Goal: Check status: Check status

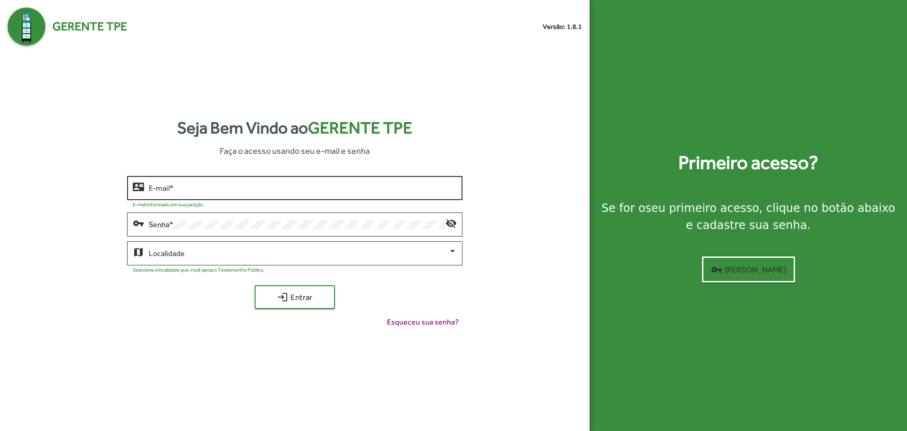
click at [174, 186] on input "E-mail *" at bounding box center [303, 188] width 308 height 9
type input "**********"
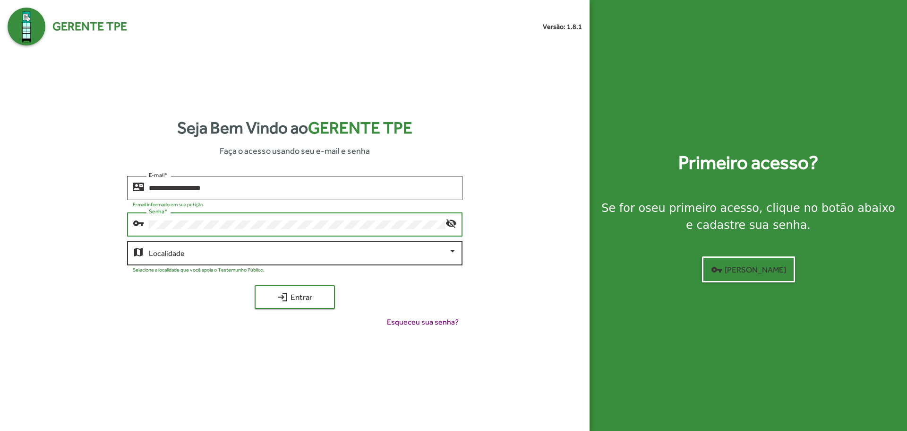
click at [222, 248] on div "Localidade" at bounding box center [303, 252] width 308 height 26
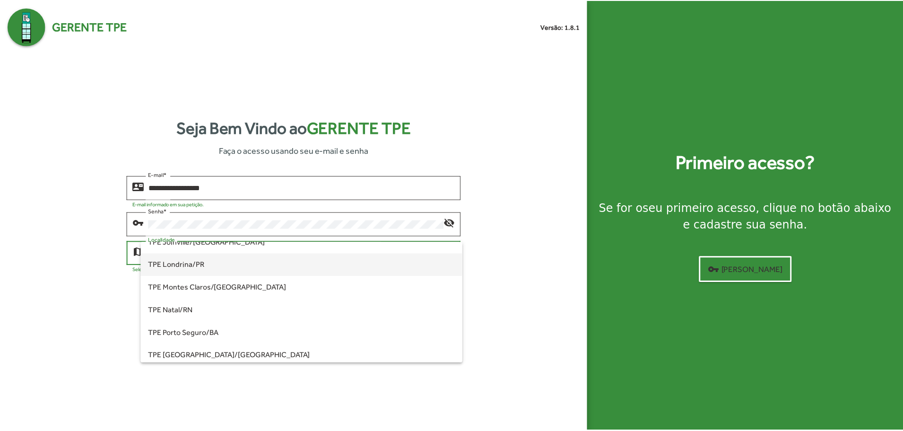
scroll to position [142, 0]
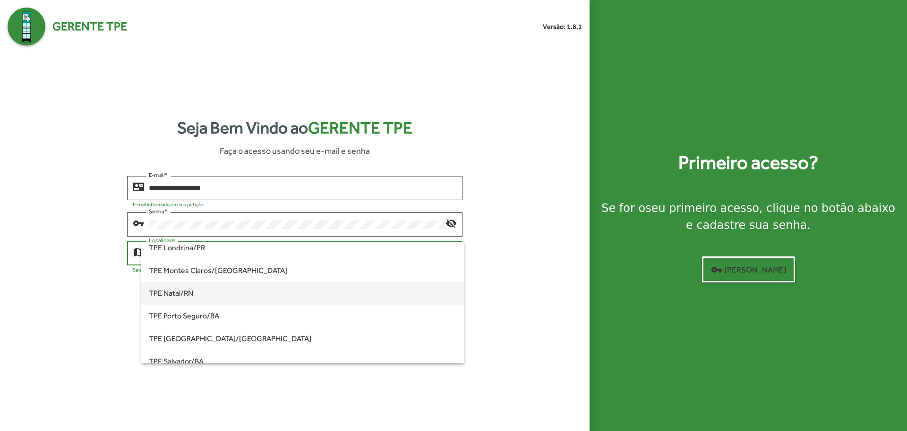
click at [205, 286] on span "TPE Natal/RN" at bounding box center [303, 293] width 308 height 23
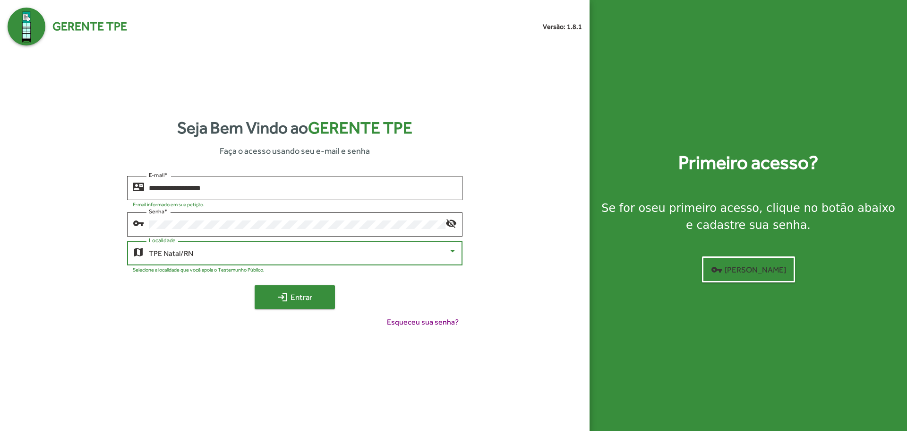
click at [295, 295] on span "login Entrar" at bounding box center [294, 296] width 63 height 17
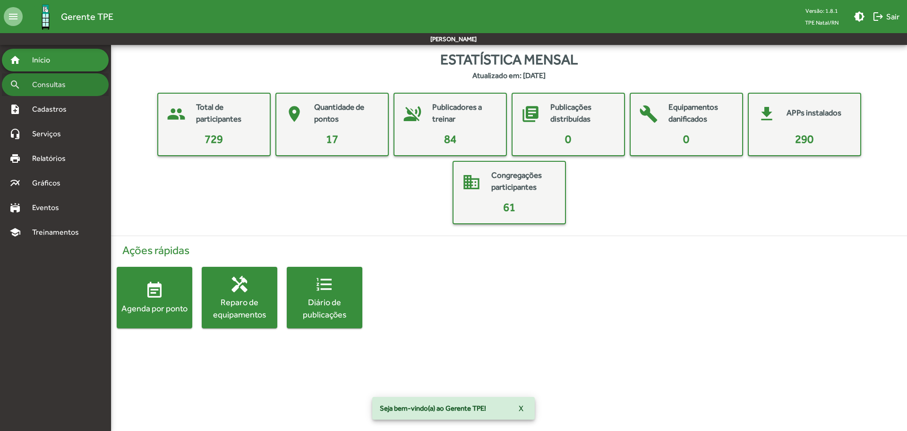
click at [60, 77] on div "search Consultas" at bounding box center [55, 84] width 107 height 23
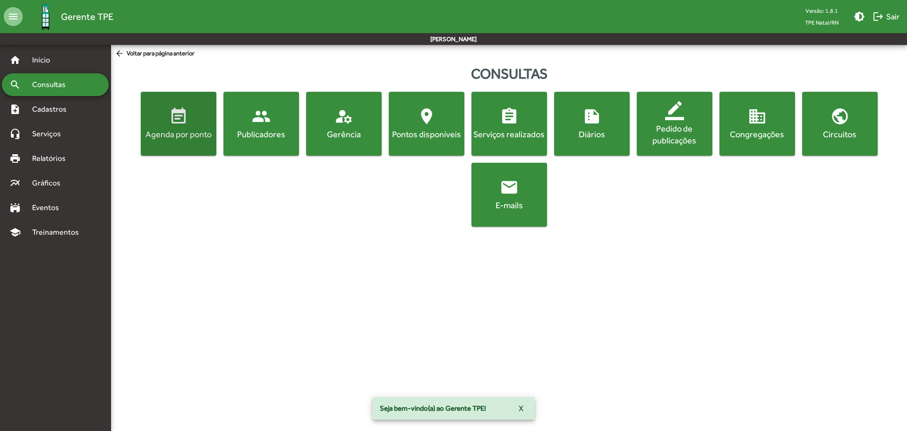
click at [209, 129] on div "Agenda por ponto" at bounding box center [179, 134] width 72 height 12
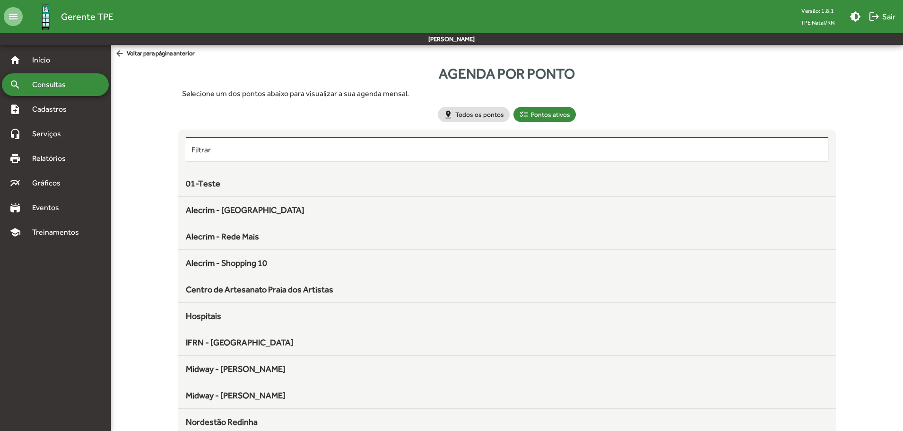
click at [138, 54] on span "arrow_back Voltar para página anterior" at bounding box center [155, 54] width 80 height 10
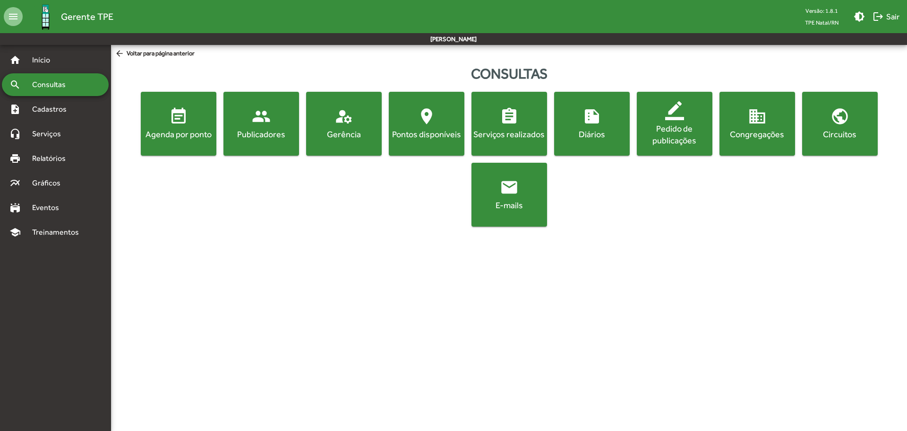
click at [280, 126] on span "people Publicadores" at bounding box center [261, 123] width 72 height 33
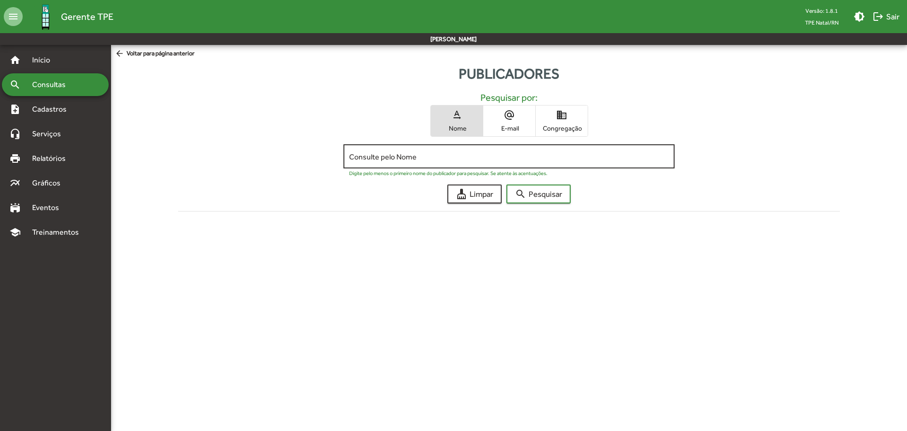
click at [368, 151] on div "Consulte pelo Nome" at bounding box center [508, 155] width 319 height 26
type input "*********"
click at [507, 184] on button "search Pesquisar" at bounding box center [539, 193] width 64 height 19
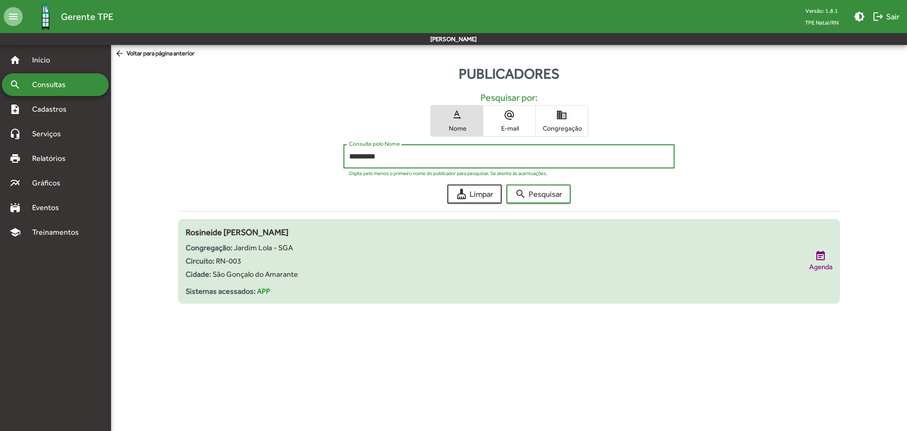
click at [271, 233] on span "Rosineide [PERSON_NAME]" at bounding box center [237, 232] width 103 height 10
click at [825, 262] on span "Agenda" at bounding box center [821, 266] width 23 height 11
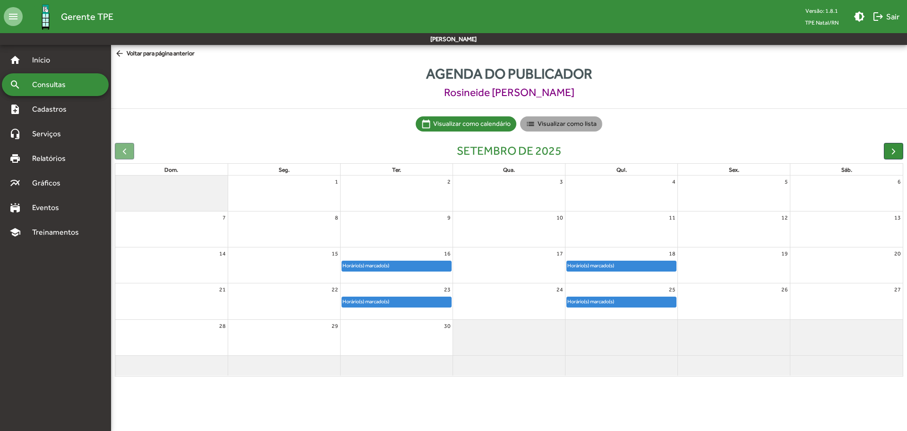
click at [543, 127] on mat-chip "list Visualizar como lista" at bounding box center [561, 123] width 82 height 15
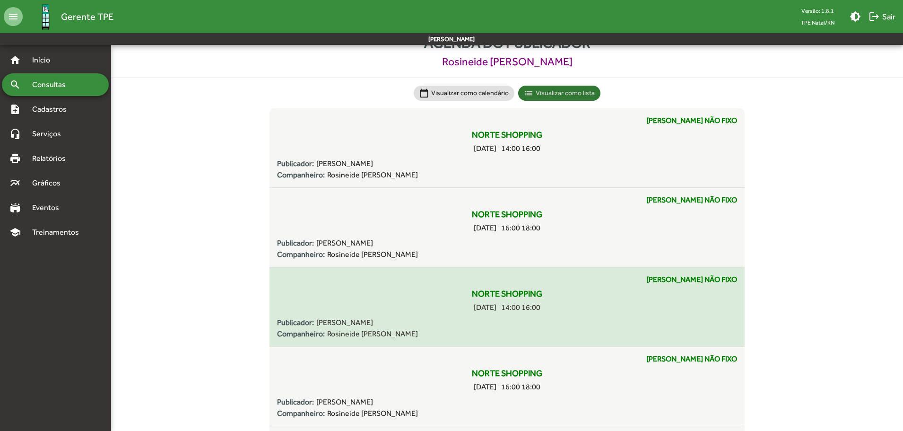
scroll to position [47, 0]
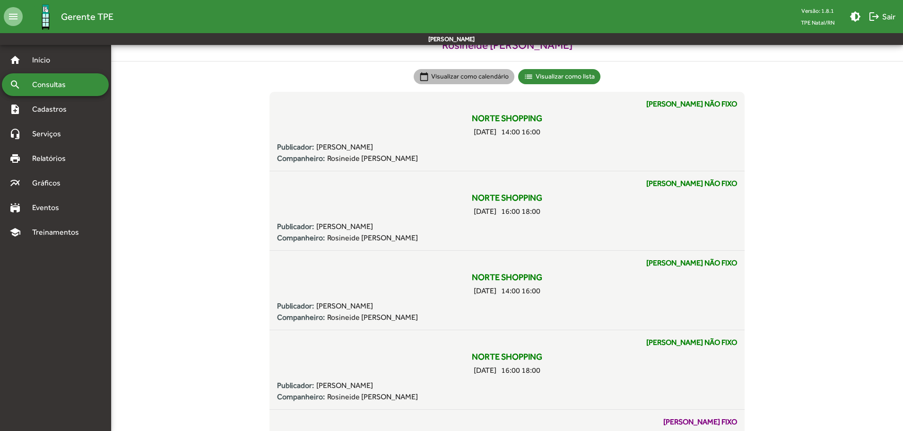
click at [479, 79] on mat-chip "calendar_today Visualizar como calendário" at bounding box center [464, 76] width 101 height 15
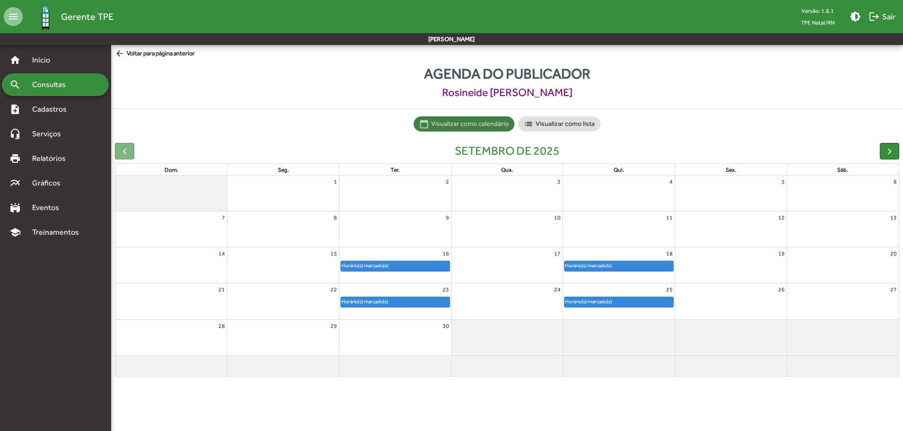
scroll to position [0, 0]
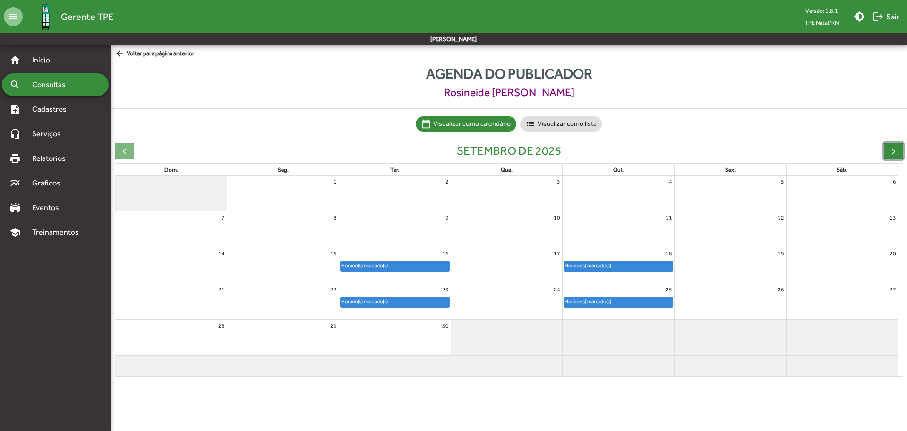
click at [889, 151] on span "button" at bounding box center [894, 151] width 10 height 10
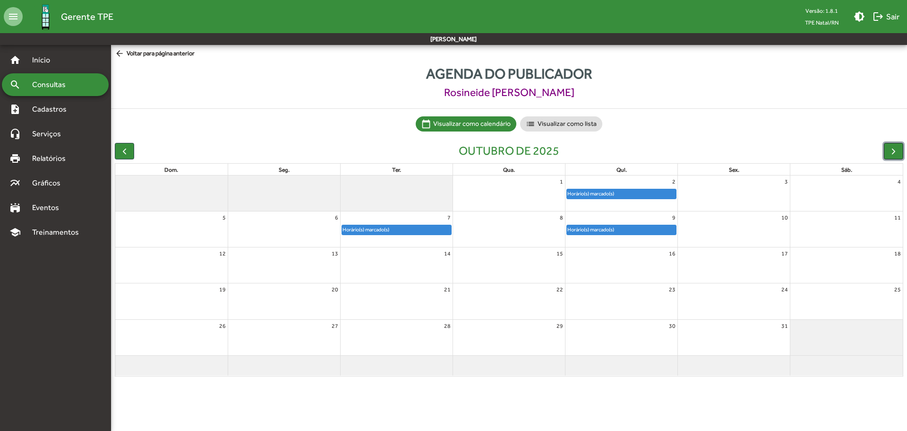
click at [889, 151] on span "button" at bounding box center [894, 151] width 10 height 10
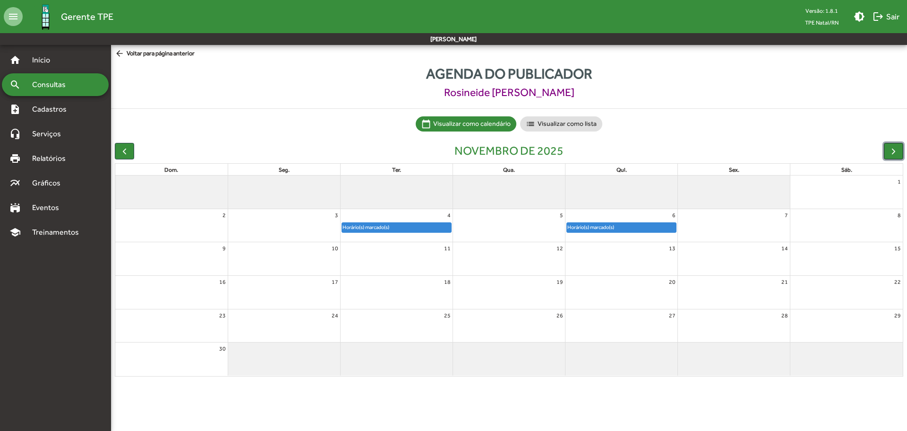
click at [889, 151] on span "button" at bounding box center [894, 151] width 10 height 10
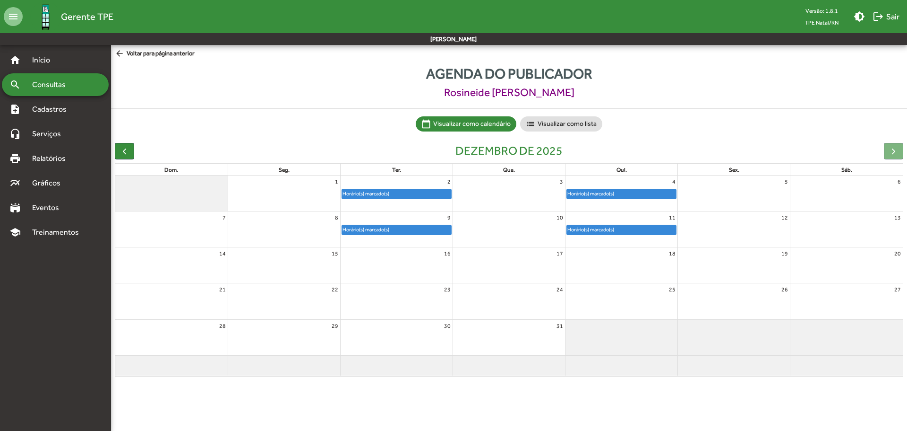
click at [888, 151] on div at bounding box center [893, 151] width 19 height 17
click at [130, 151] on button "button" at bounding box center [124, 151] width 19 height 17
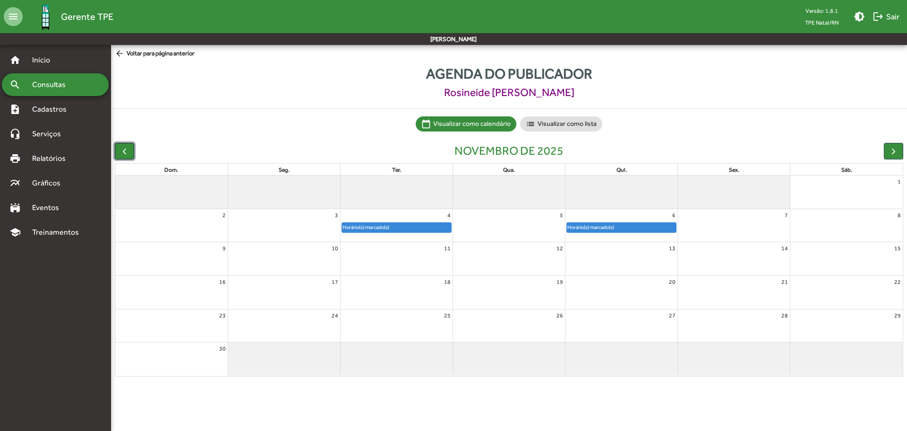
click at [130, 151] on button "button" at bounding box center [124, 151] width 19 height 17
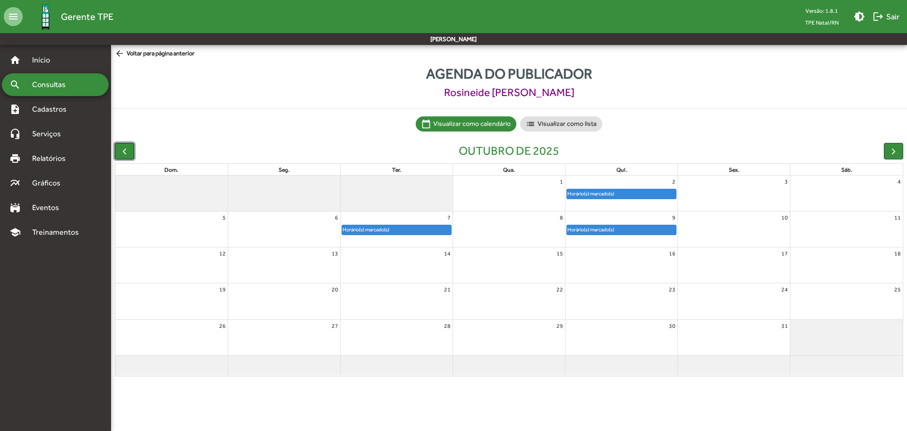
click at [130, 151] on button "button" at bounding box center [124, 151] width 19 height 17
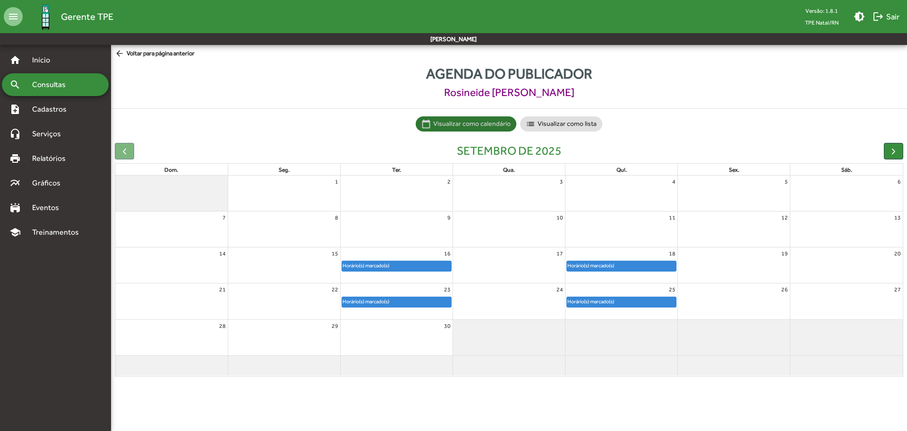
click at [553, 132] on div "calendar_today Visualizar como calendário list Visualizar como lista" at bounding box center [509, 123] width 190 height 19
click at [125, 152] on div at bounding box center [124, 151] width 19 height 17
click at [567, 130] on mat-chip "list Visualizar como lista" at bounding box center [561, 123] width 82 height 15
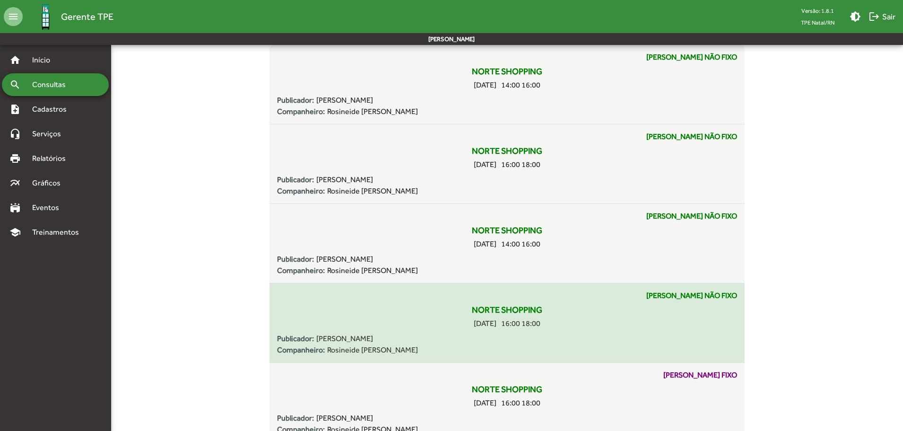
scroll to position [95, 0]
